Goal: Task Accomplishment & Management: Complete application form

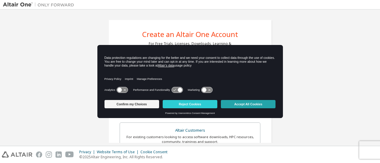
click at [257, 105] on button "Accept All Cookies" at bounding box center [248, 104] width 55 height 8
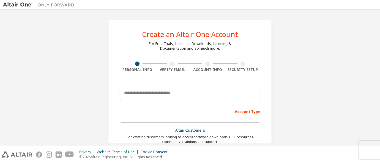
click at [193, 93] on input "email" at bounding box center [190, 93] width 141 height 14
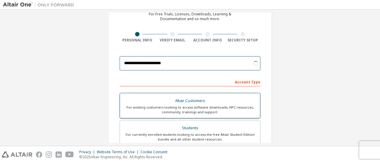
scroll to position [89, 0]
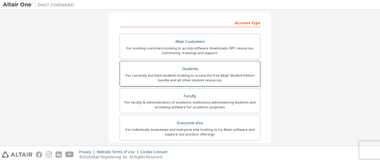
type input "**********"
click at [194, 66] on div "Students" at bounding box center [189, 69] width 133 height 8
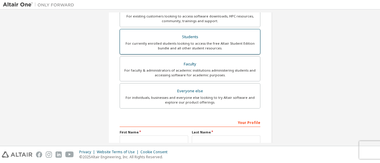
scroll to position [178, 0]
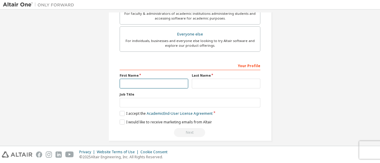
click at [157, 86] on input "text" at bounding box center [154, 84] width 69 height 10
type input "*******"
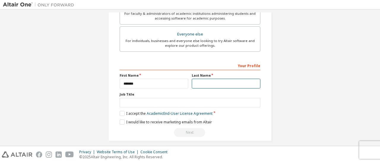
click at [208, 80] on input "text" at bounding box center [226, 84] width 69 height 10
type input "*****"
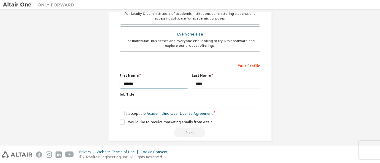
click at [183, 84] on input "*******" at bounding box center [154, 84] width 69 height 10
click at [150, 111] on link "Academic End-User License Agreement" at bounding box center [180, 113] width 66 height 5
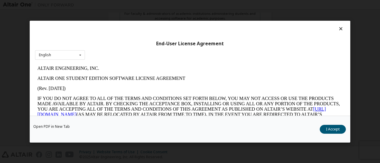
scroll to position [0, 0]
click at [339, 29] on icon at bounding box center [341, 28] width 6 height 5
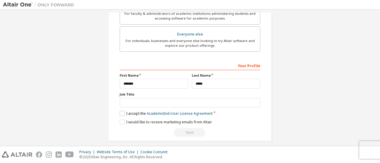
click at [122, 114] on label "I accept the Academic End-User License Agreement" at bounding box center [166, 113] width 93 height 5
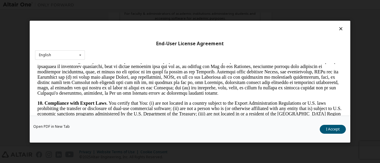
scroll to position [831, 0]
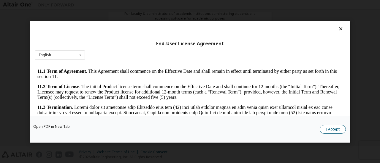
click at [340, 126] on button "I Accept" at bounding box center [333, 129] width 26 height 9
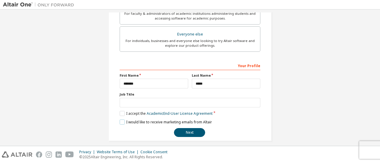
click at [125, 121] on label "I would like to receive marketing emails from Altair" at bounding box center [166, 122] width 92 height 5
click at [120, 120] on label "I would like to receive marketing emails from Altair" at bounding box center [166, 122] width 92 height 5
click at [183, 133] on button "Next" at bounding box center [189, 132] width 31 height 9
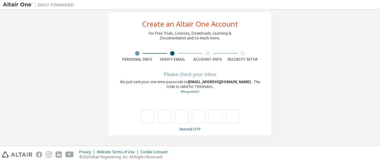
scroll to position [10, 0]
type input "*"
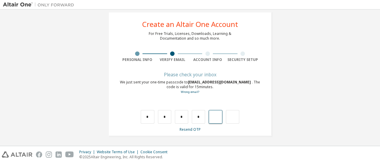
type input "*"
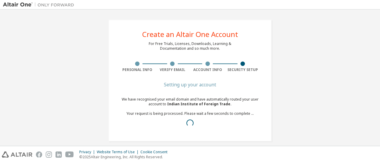
scroll to position [5, 0]
